Goal: Task Accomplishment & Management: Complete application form

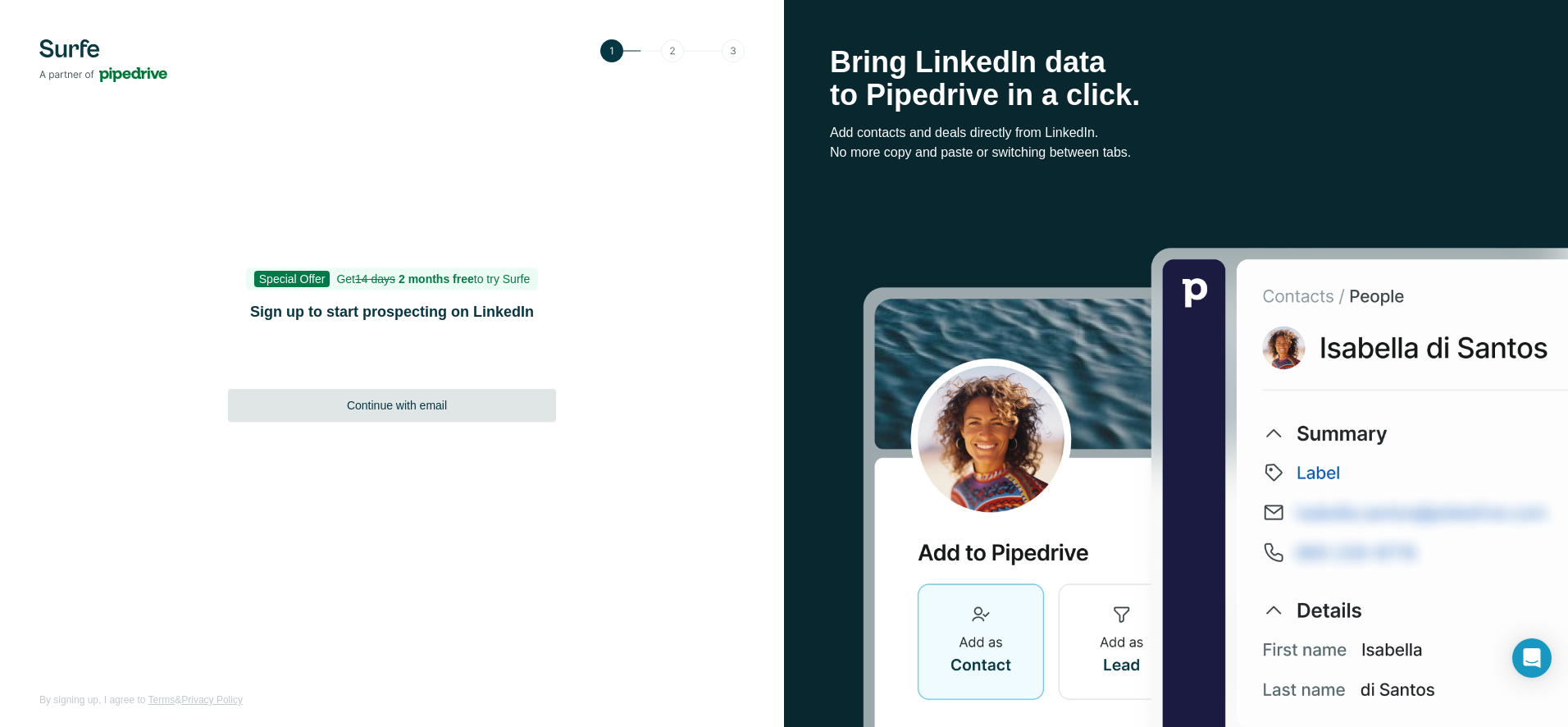
click at [414, 406] on span "Continue with email" at bounding box center [397, 405] width 100 height 16
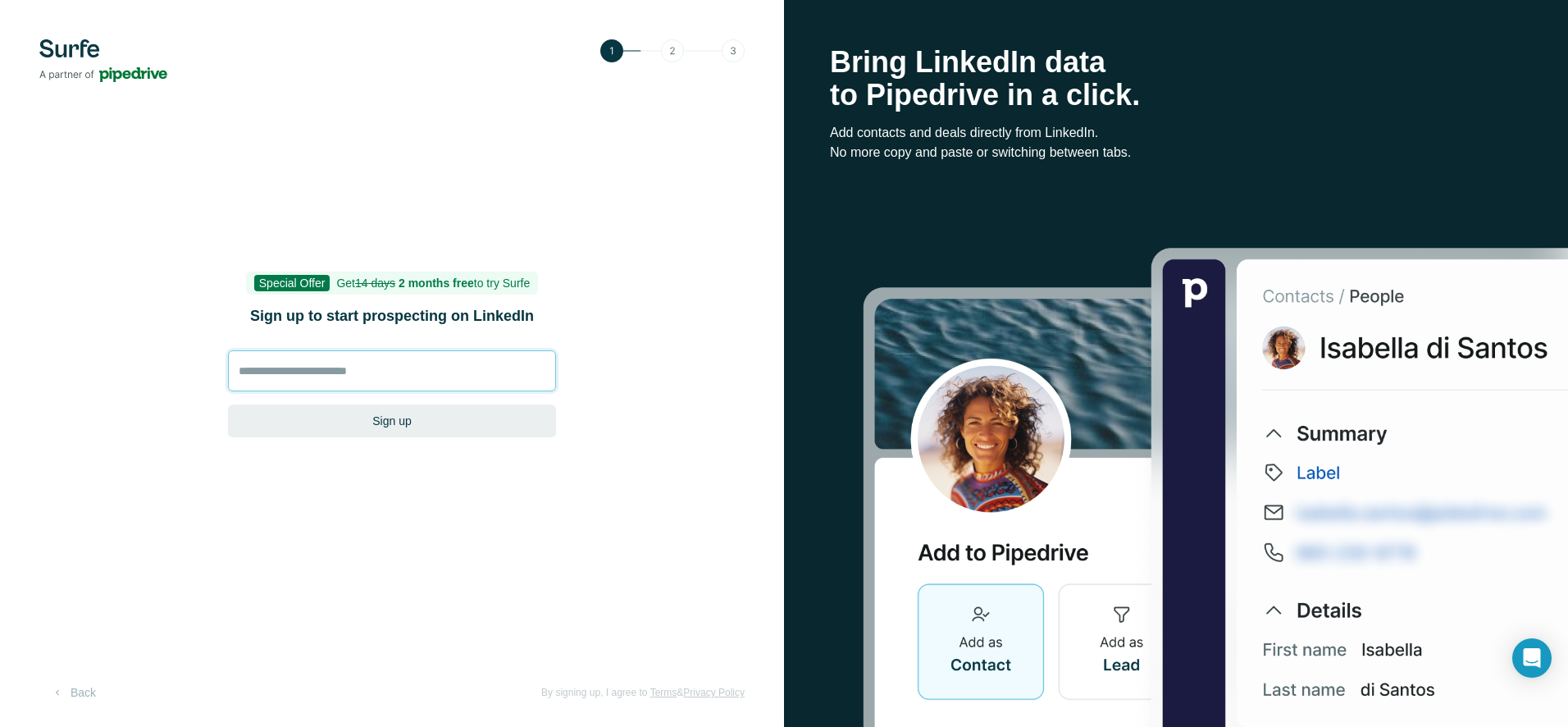
click at [395, 374] on input at bounding box center [392, 370] width 328 height 41
drag, startPoint x: 608, startPoint y: 442, endPoint x: 562, endPoint y: 400, distance: 62.3
click at [607, 441] on div "Special Offer Get 14 days 2 months free to try Surfe Sign up to start prospecti…" at bounding box center [392, 363] width 784 height 727
click at [228, 404] on div at bounding box center [228, 404] width 0 height 0
click at [653, 423] on div "Special Offer Get 14 days 2 months free to try Surfe Sign up to start prospecti…" at bounding box center [392, 363] width 784 height 727
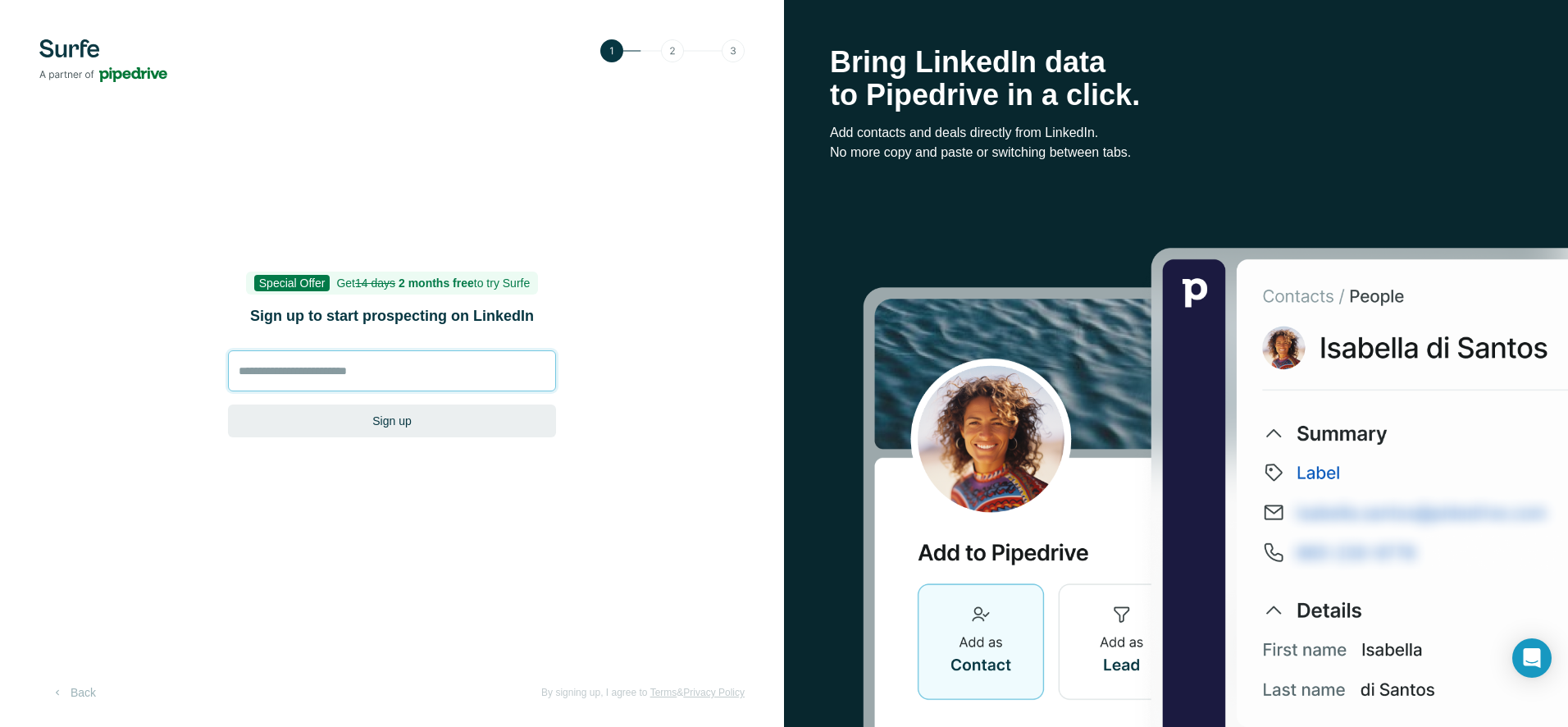
click at [370, 369] on input at bounding box center [392, 370] width 328 height 41
type input "**********"
click at [64, 52] on img at bounding box center [103, 60] width 128 height 43
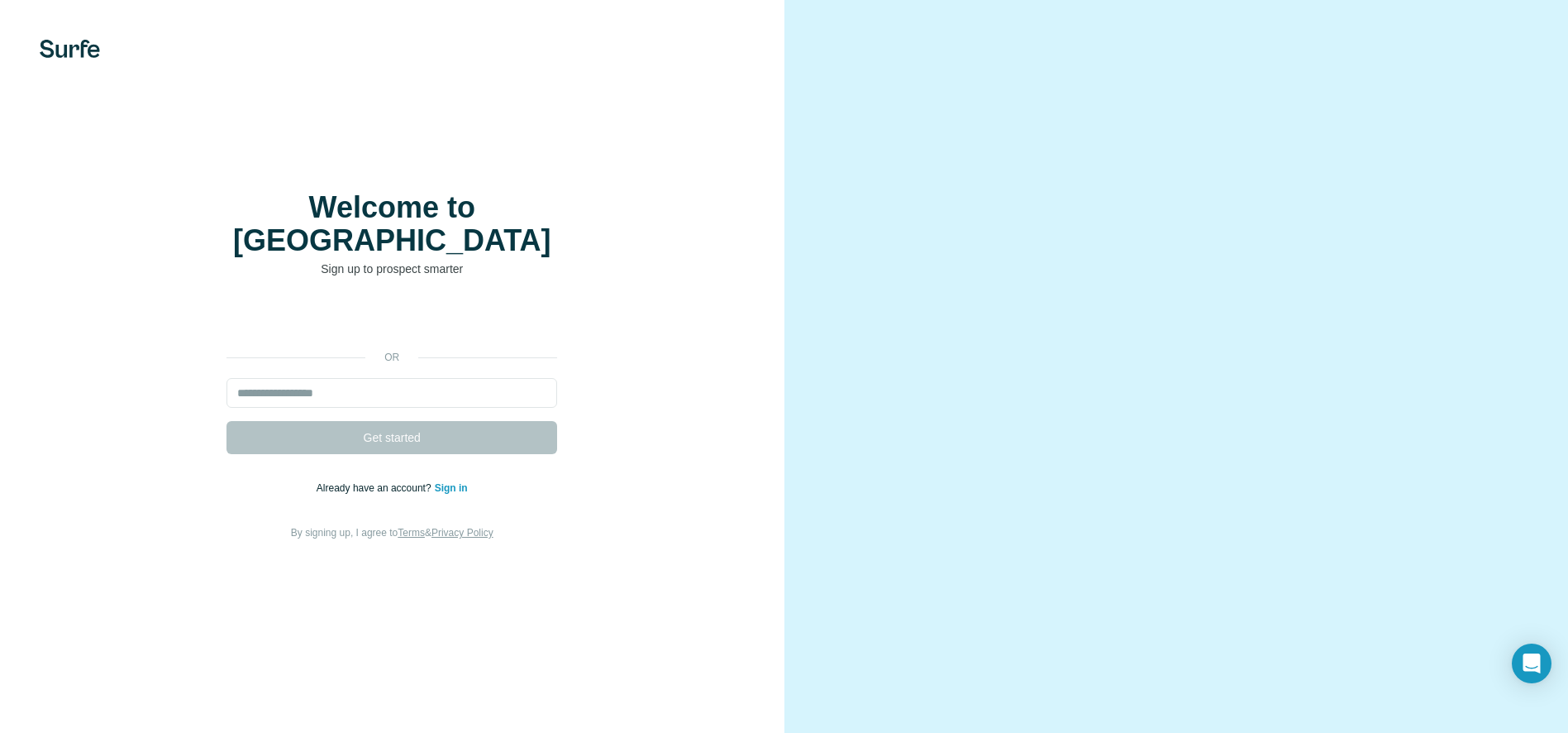
click at [448, 483] on link "Sign in" at bounding box center [451, 488] width 33 height 12
click at [450, 483] on link "Sign in" at bounding box center [451, 488] width 33 height 12
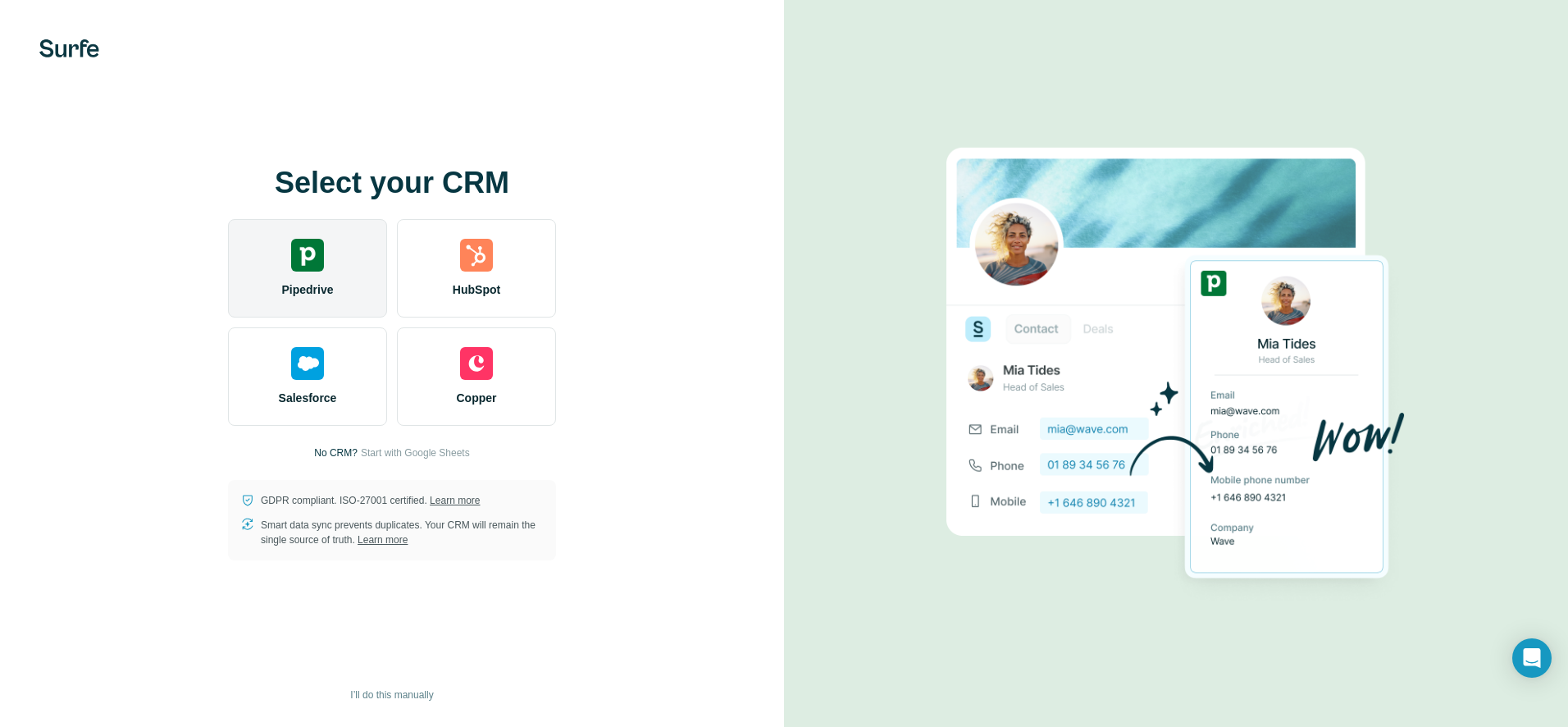
click at [346, 303] on div "Pipedrive" at bounding box center [307, 268] width 159 height 98
